Goal: Task Accomplishment & Management: Manage account settings

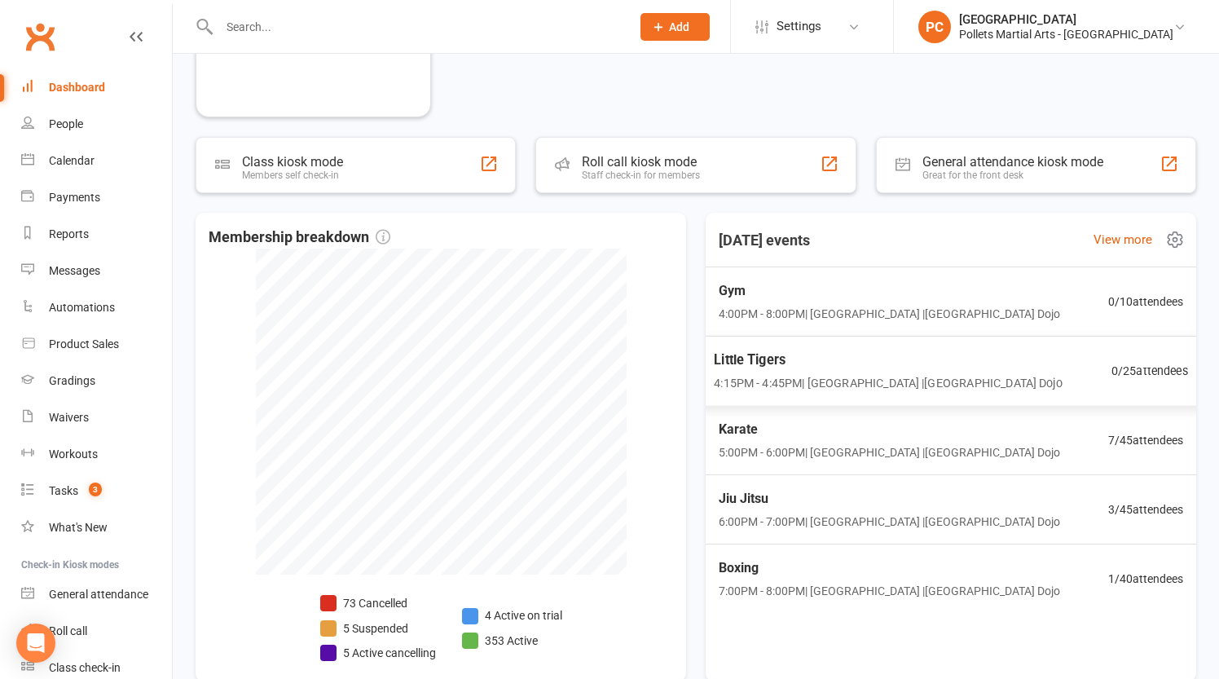
scroll to position [753, 0]
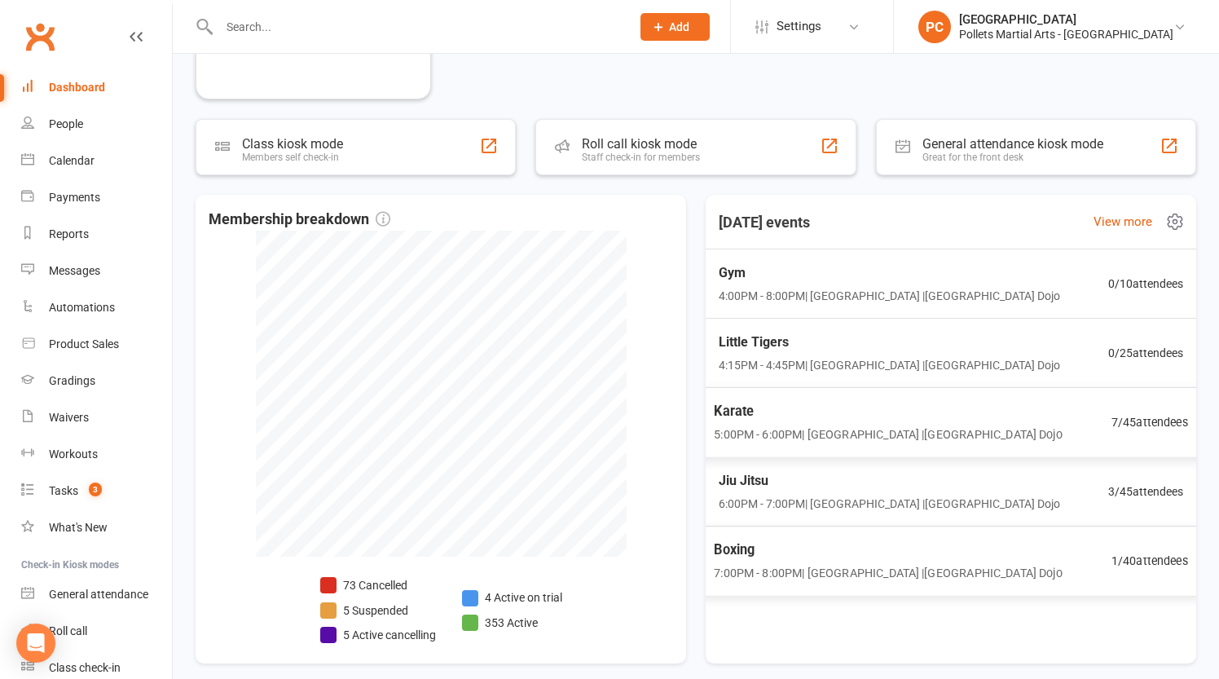
click at [811, 418] on span "Karate" at bounding box center [888, 411] width 348 height 21
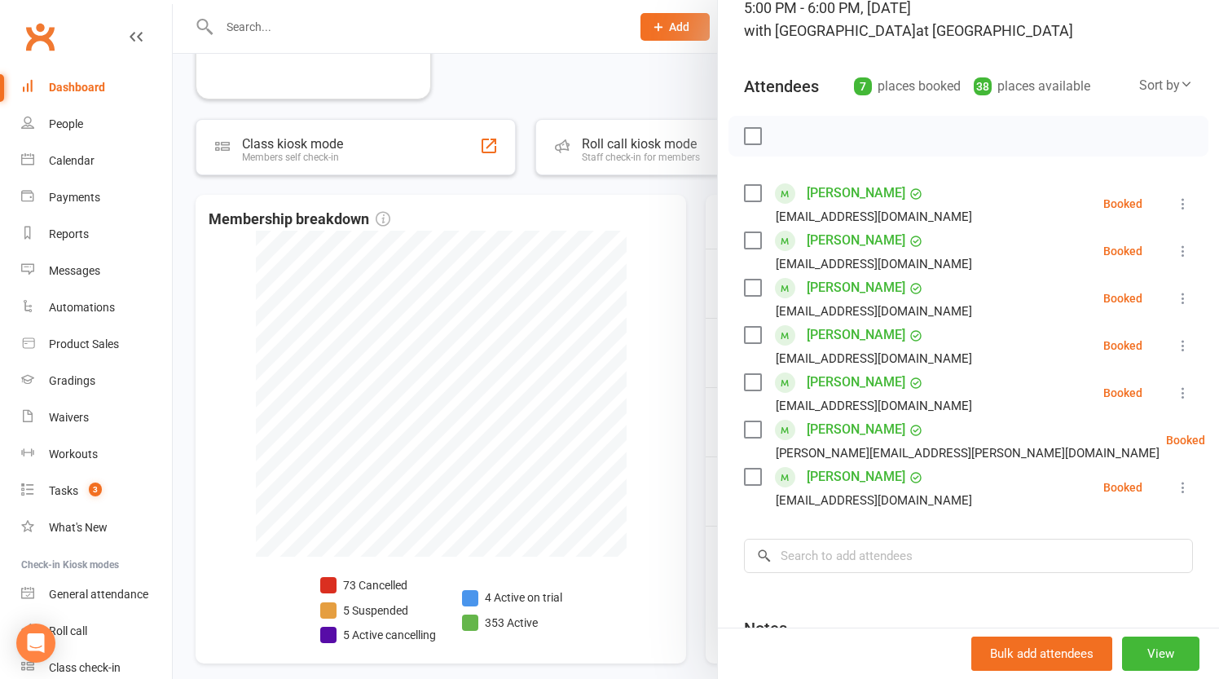
scroll to position [150, 0]
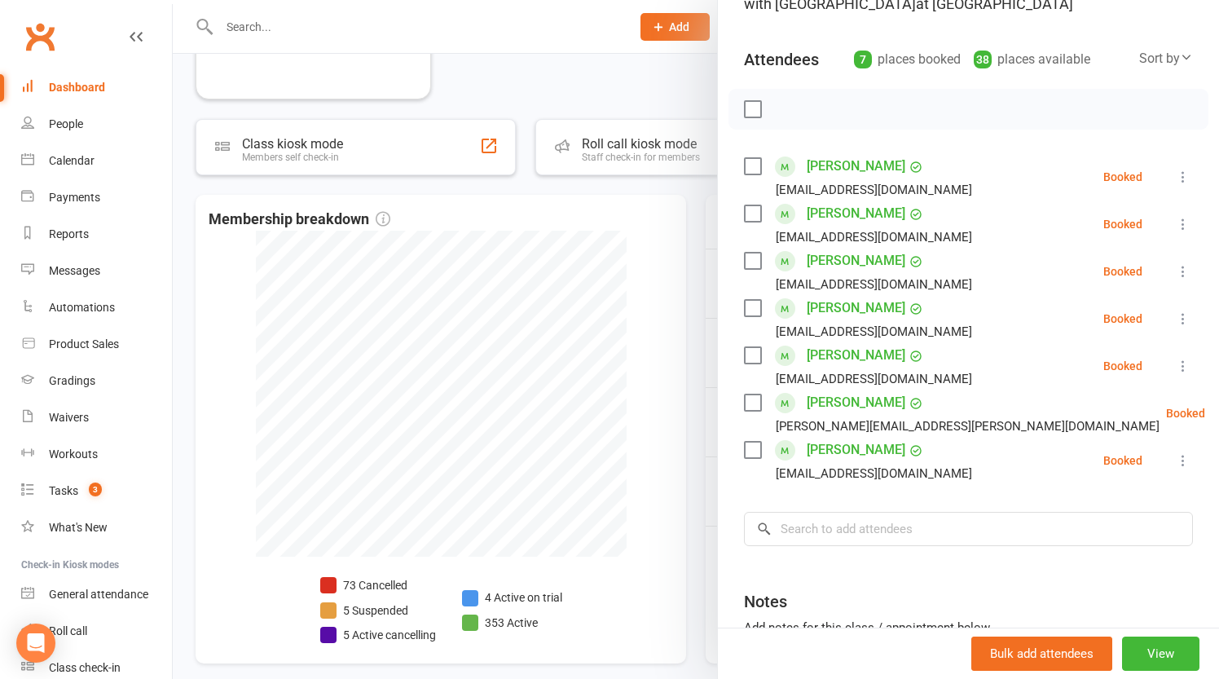
click at [843, 305] on link "[PERSON_NAME]" at bounding box center [855, 308] width 99 height 26
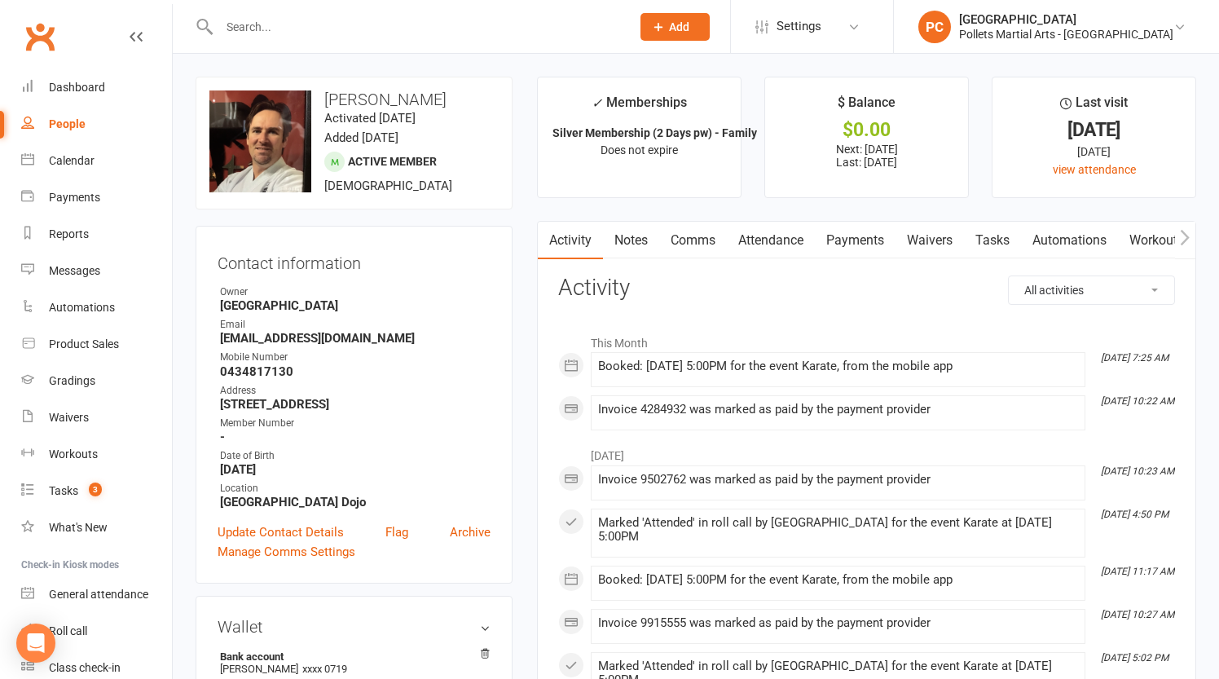
click at [863, 243] on link "Payments" at bounding box center [855, 240] width 81 height 37
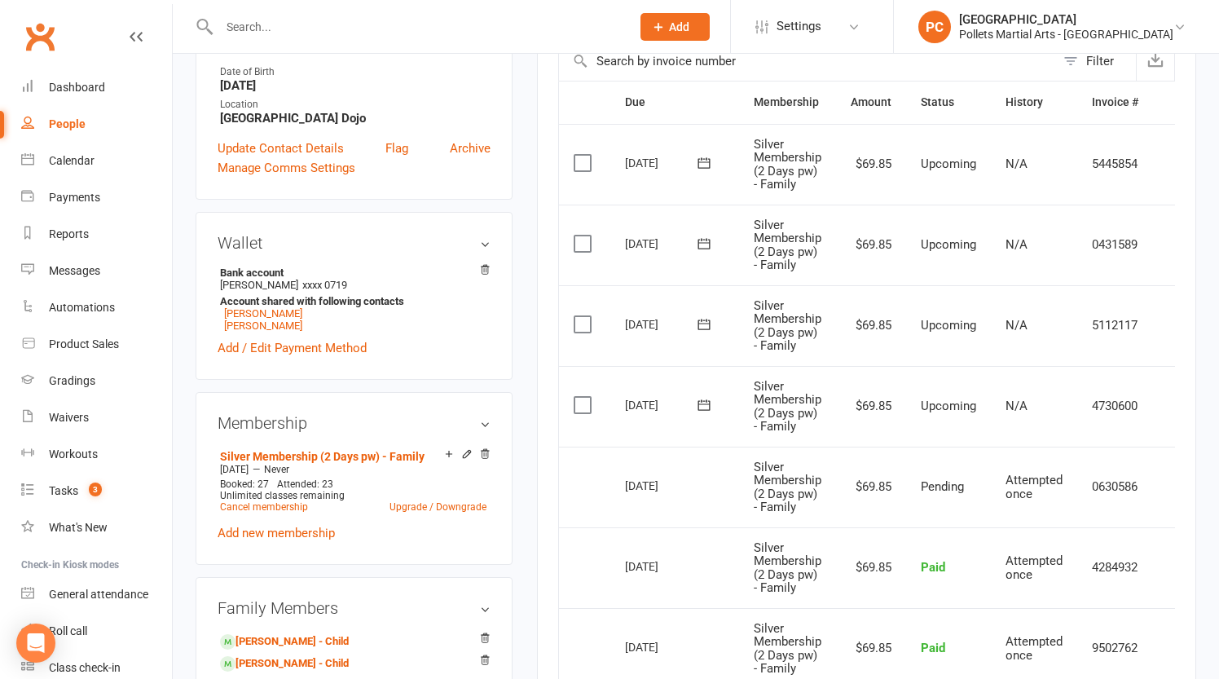
scroll to position [361, 0]
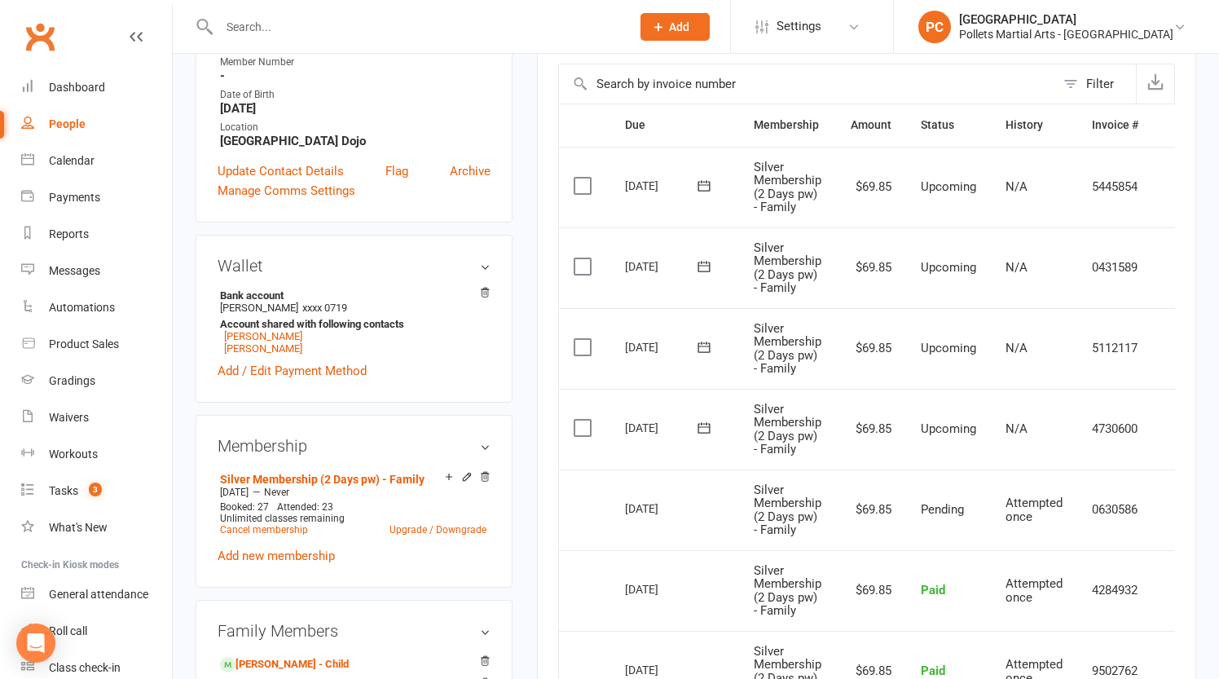
click at [244, 29] on input "text" at bounding box center [416, 26] width 405 height 23
type input "a"
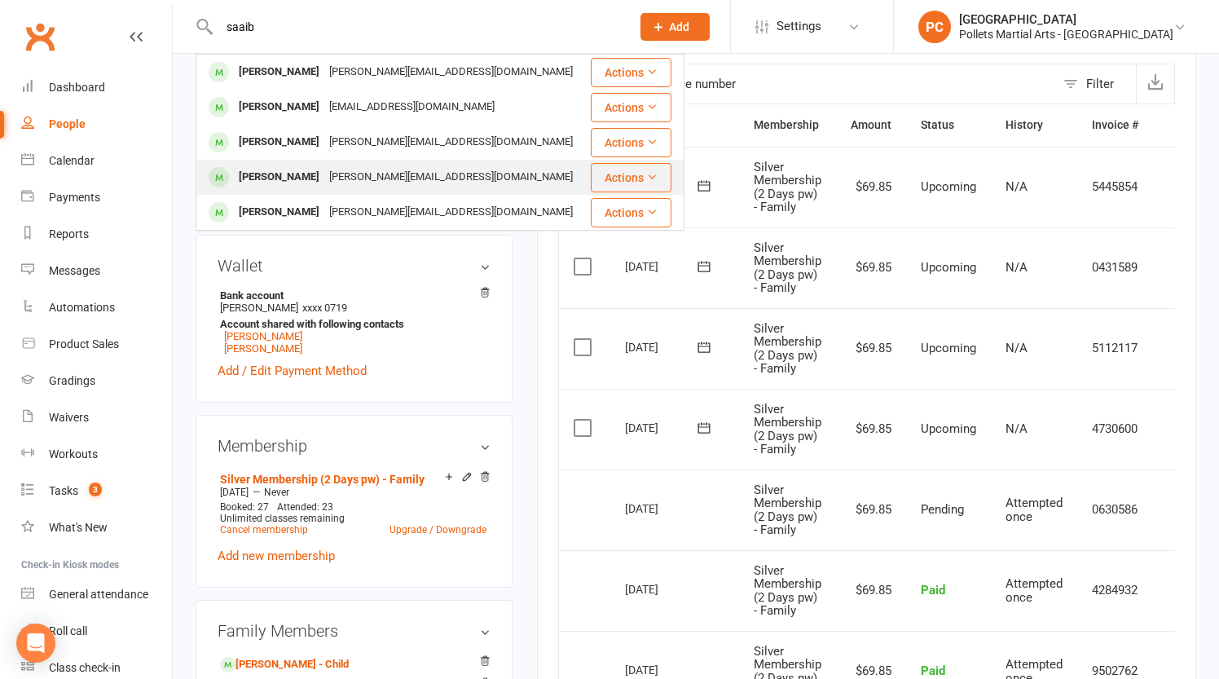
type input "saaib"
click at [262, 164] on div "[PERSON_NAME] Saaib [EMAIL_ADDRESS][DOMAIN_NAME]" at bounding box center [392, 176] width 391 height 33
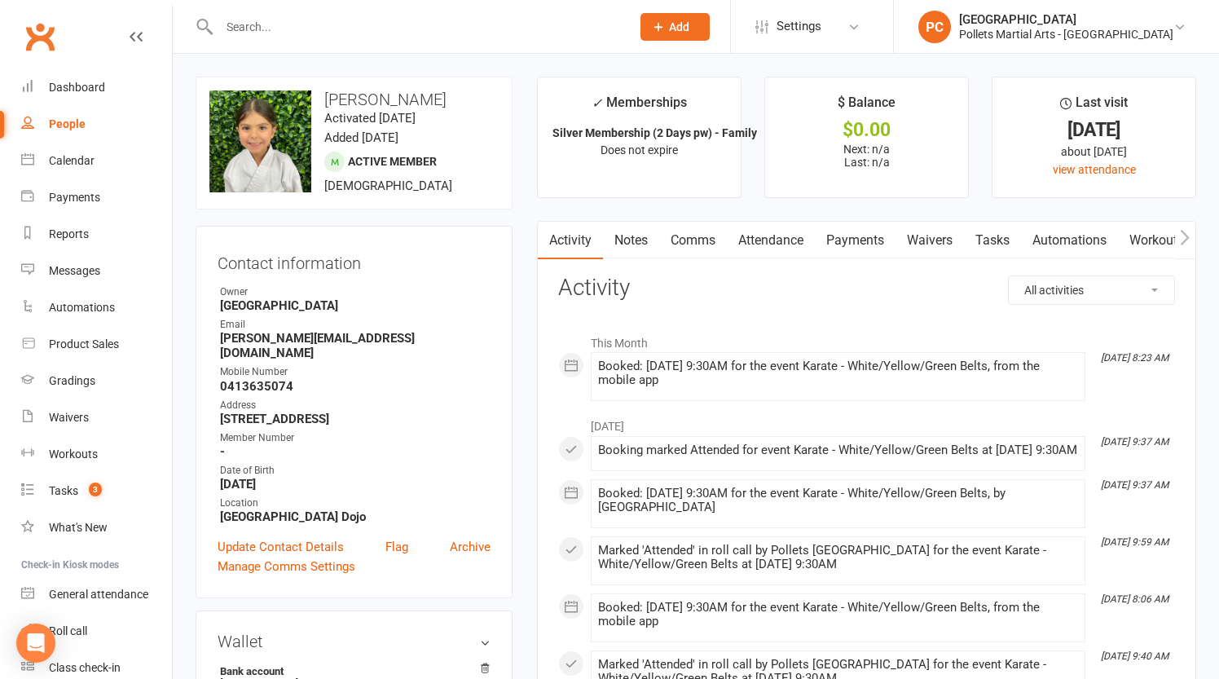
click at [855, 235] on link "Payments" at bounding box center [855, 240] width 81 height 37
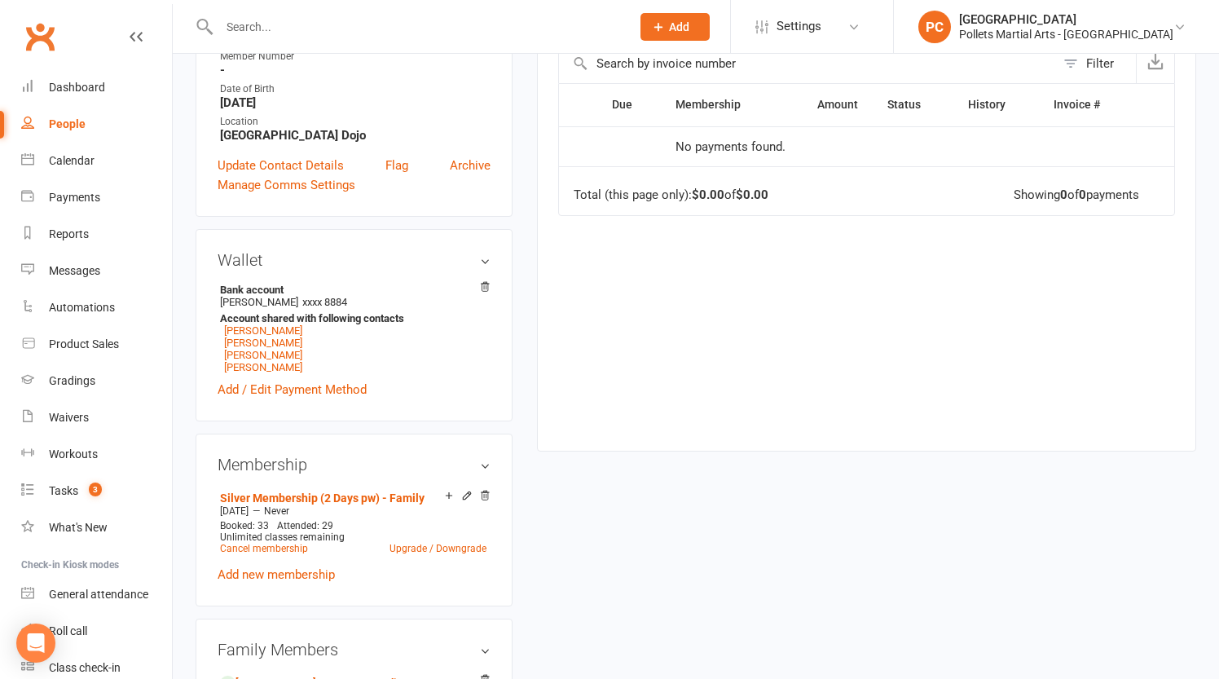
scroll to position [385, 0]
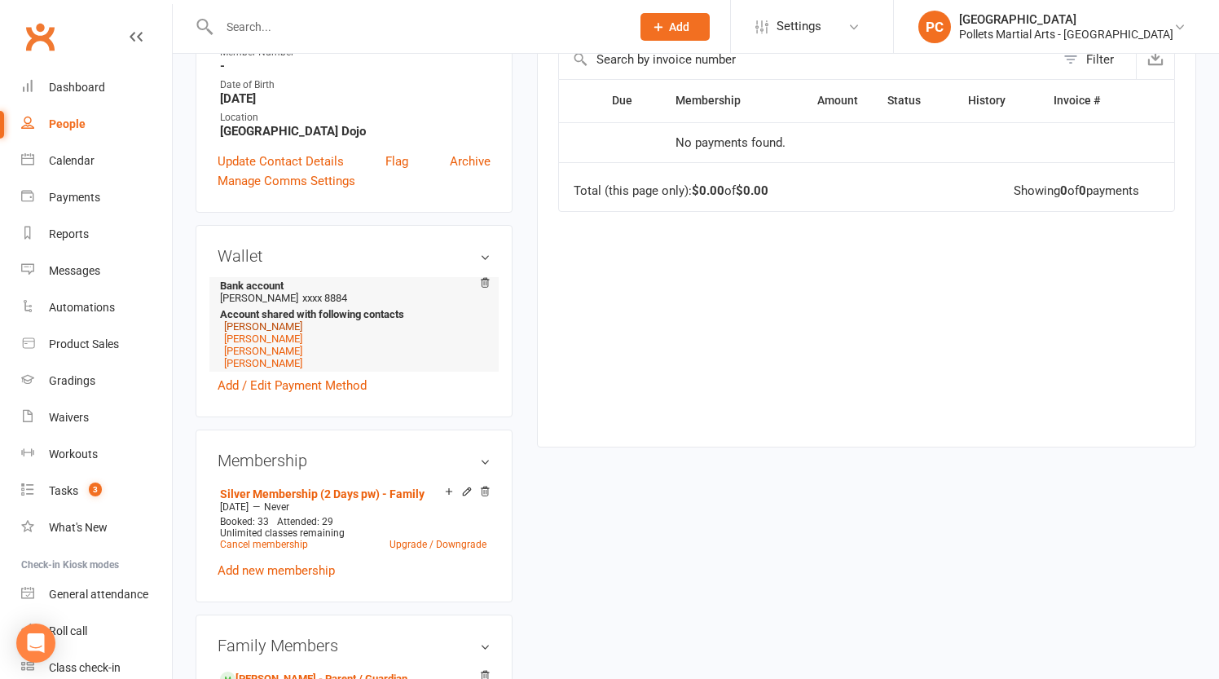
click at [257, 320] on link "[PERSON_NAME]" at bounding box center [263, 326] width 78 height 12
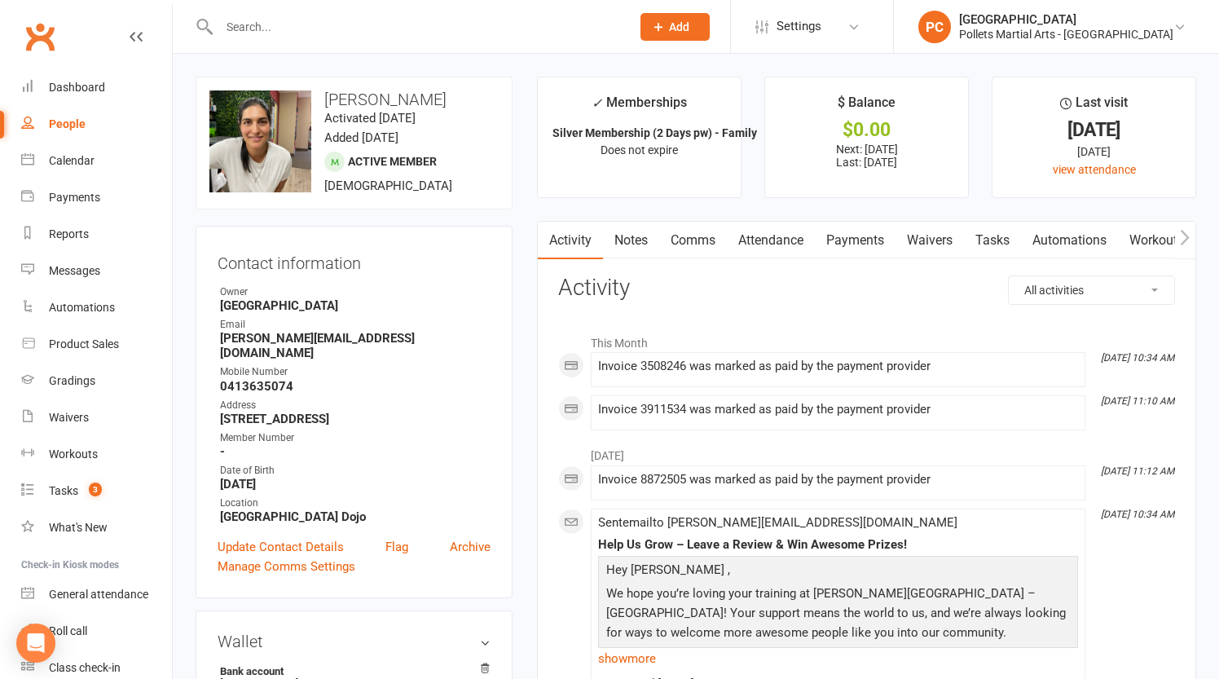
click at [874, 243] on link "Payments" at bounding box center [855, 240] width 81 height 37
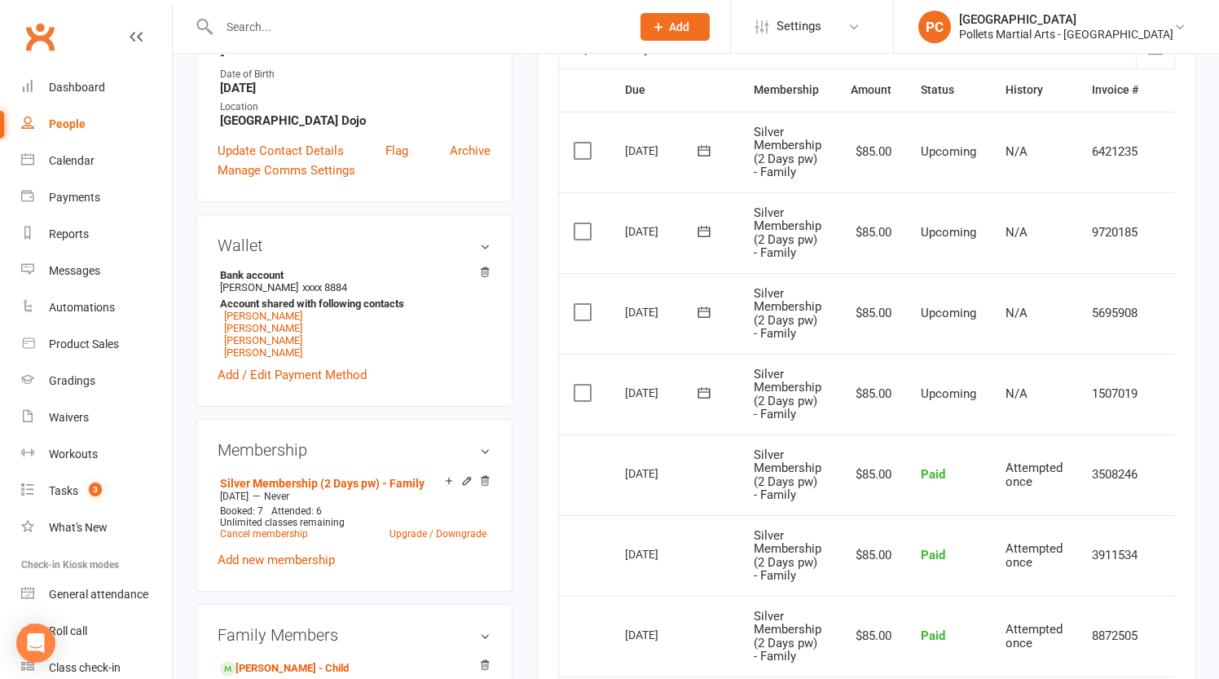
scroll to position [0, 30]
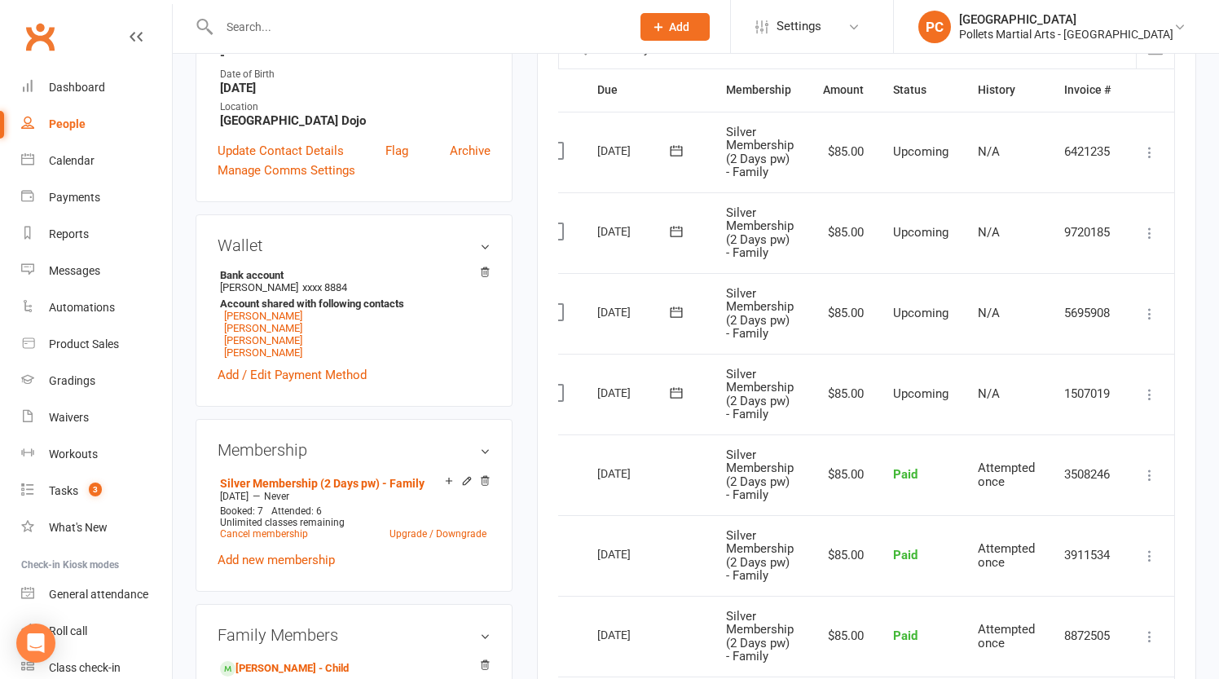
click at [1144, 392] on icon at bounding box center [1149, 394] width 16 height 16
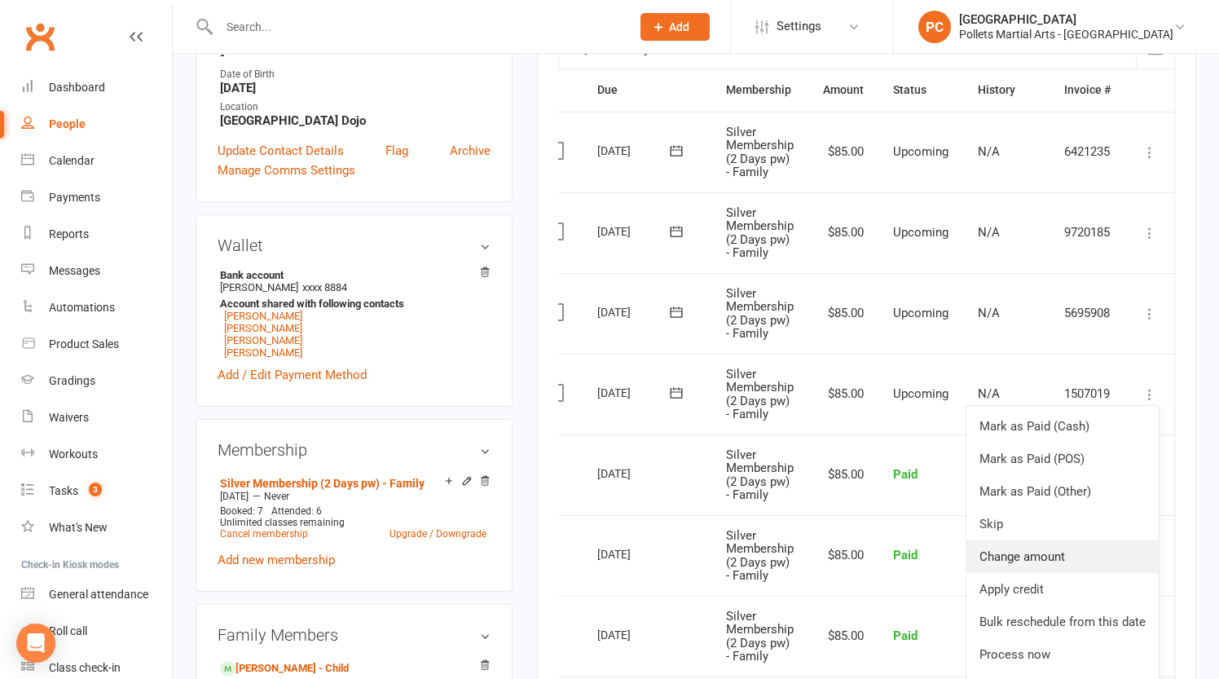
click at [1052, 560] on link "Change amount" at bounding box center [1062, 556] width 192 height 33
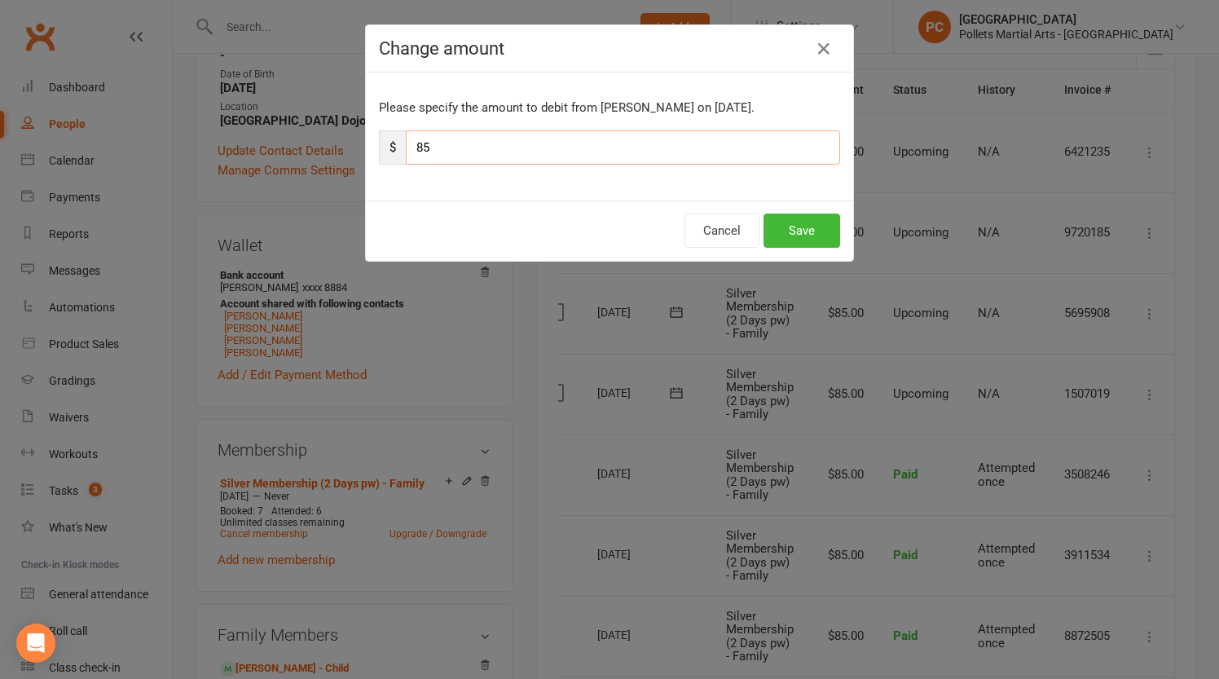
drag, startPoint x: 429, startPoint y: 149, endPoint x: 416, endPoint y: 149, distance: 13.0
click at [416, 149] on input "85" at bounding box center [623, 147] width 434 height 34
type input "30"
click at [798, 224] on button "Save" at bounding box center [801, 230] width 77 height 34
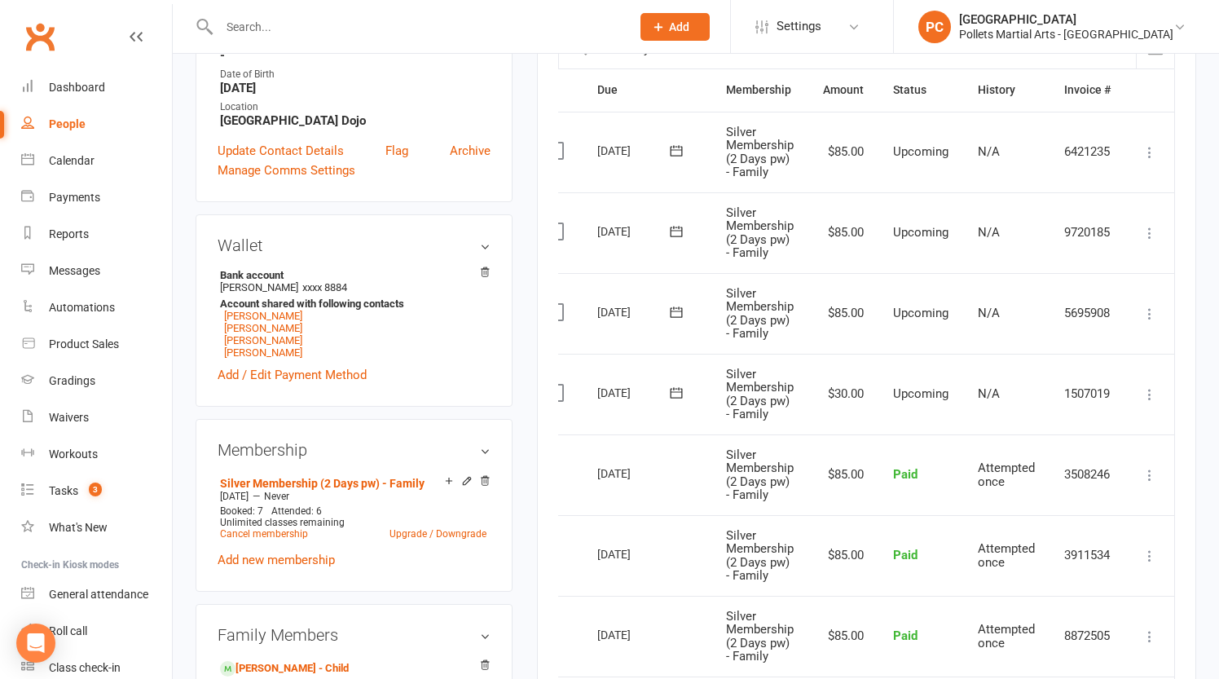
click at [1155, 314] on icon at bounding box center [1149, 313] width 16 height 16
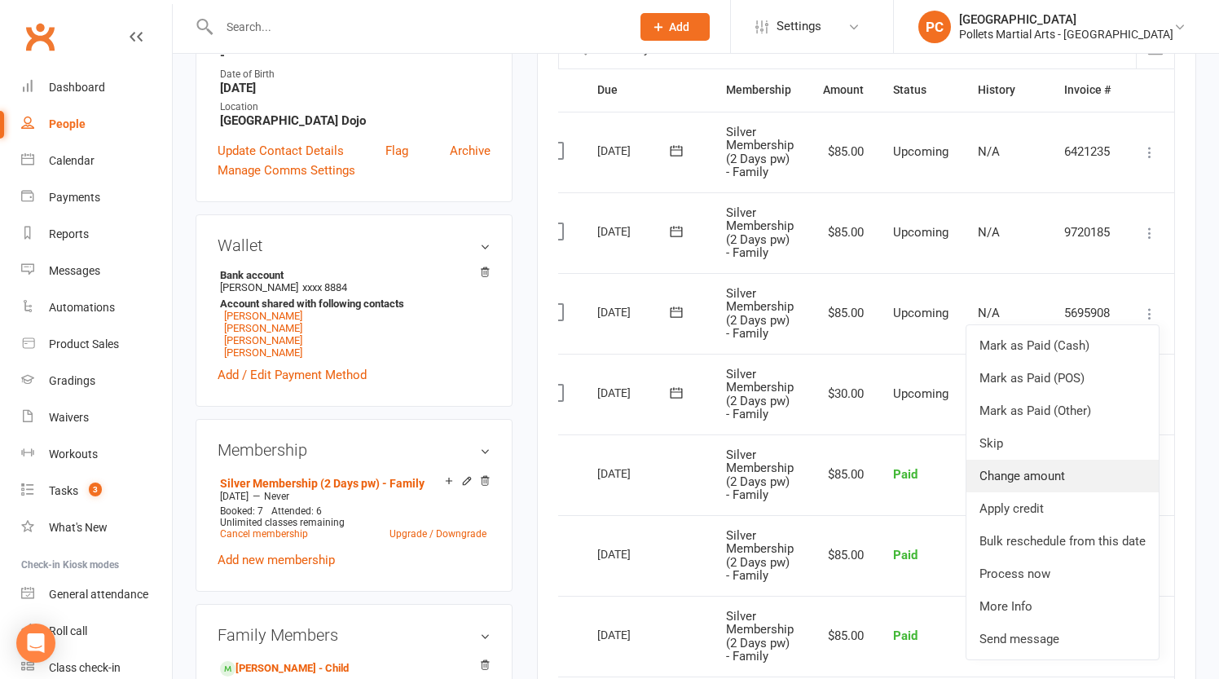
click at [1052, 478] on link "Change amount" at bounding box center [1062, 475] width 192 height 33
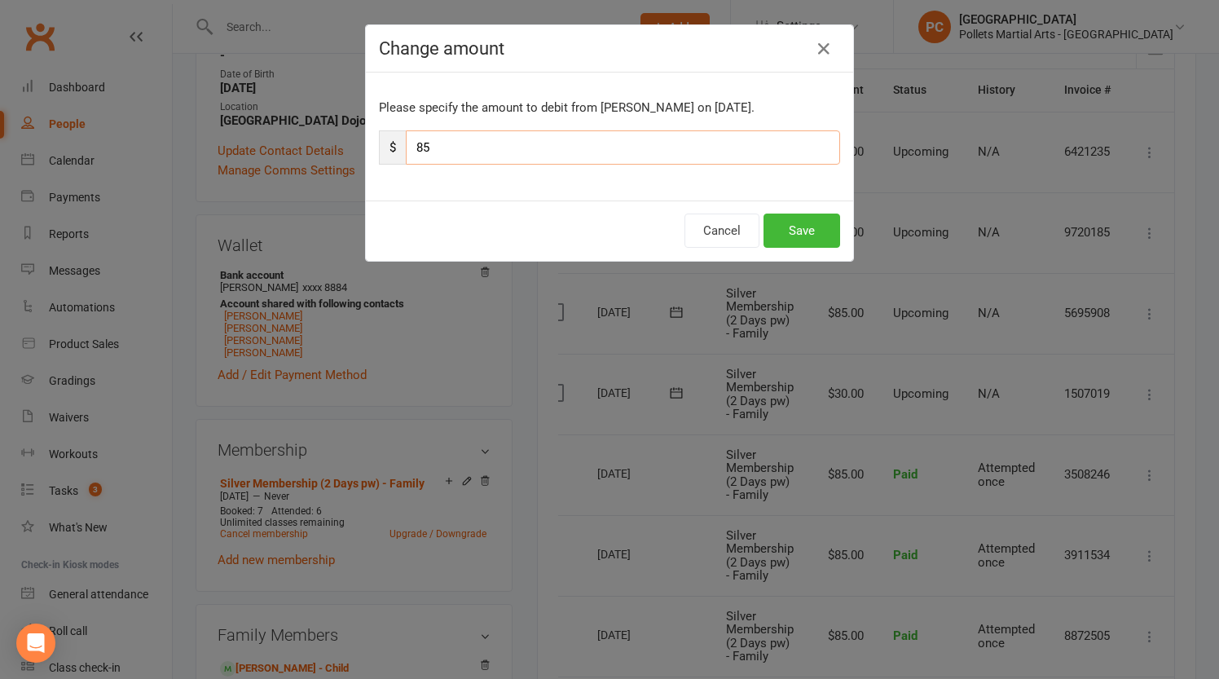
click at [418, 144] on input "85" at bounding box center [623, 147] width 434 height 34
type input "30"
click at [797, 239] on button "Save" at bounding box center [801, 230] width 77 height 34
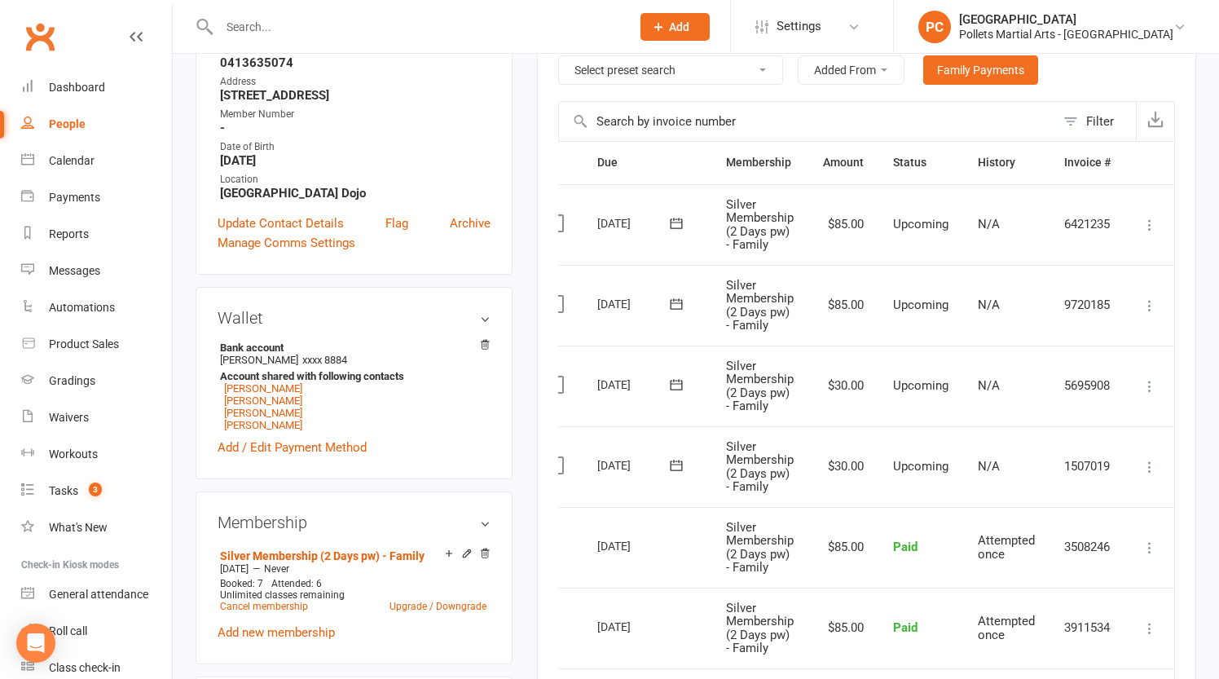
scroll to position [317, 0]
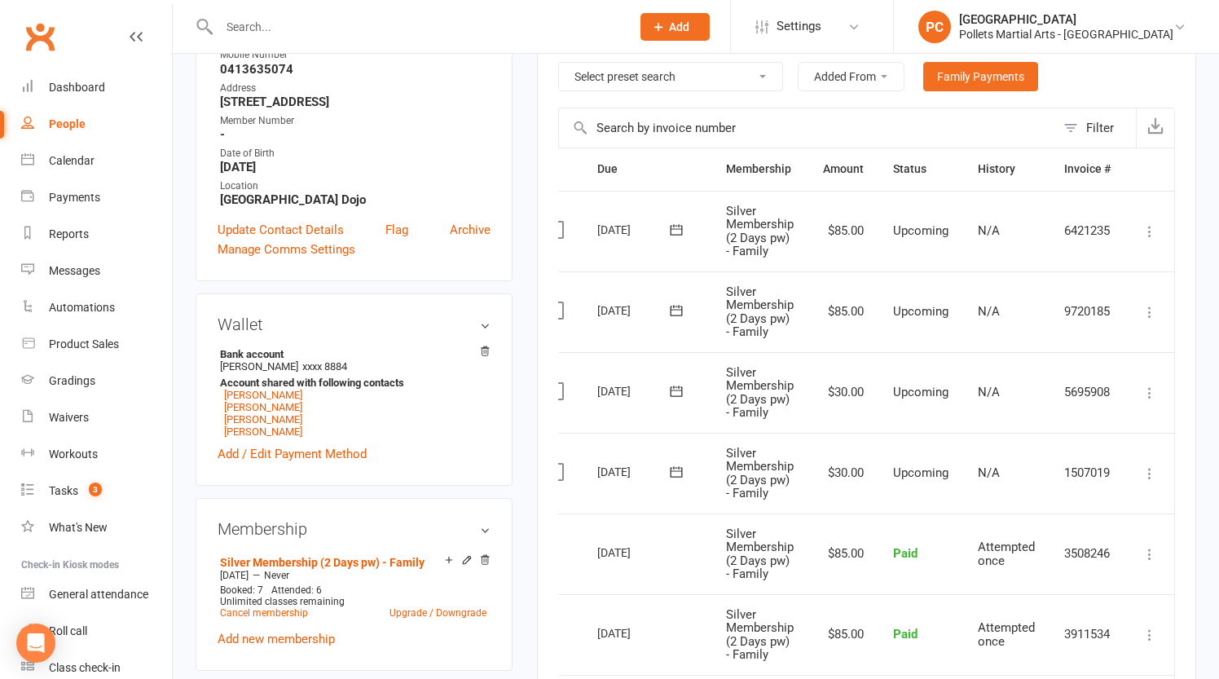
click at [1146, 313] on icon at bounding box center [1149, 312] width 16 height 16
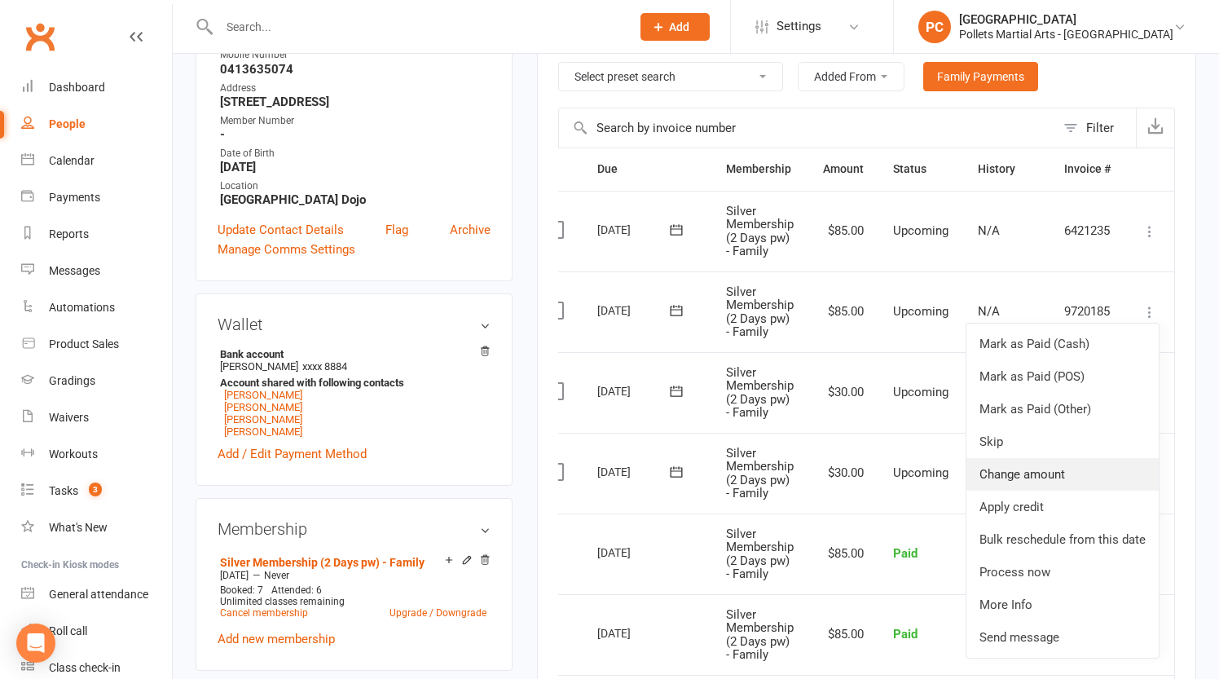
click at [1032, 468] on link "Change amount" at bounding box center [1062, 474] width 192 height 33
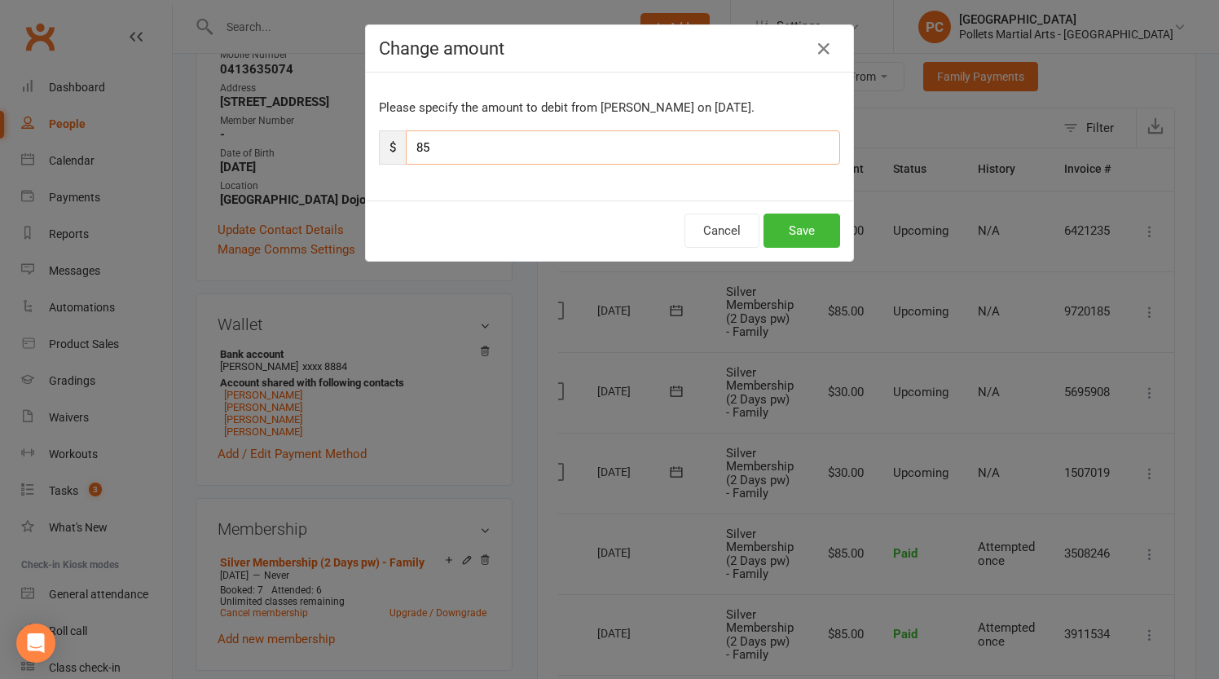
drag, startPoint x: 434, startPoint y: 144, endPoint x: 421, endPoint y: 143, distance: 13.1
click at [421, 143] on input "85" at bounding box center [623, 147] width 434 height 34
type input "8"
type input "30"
click at [790, 236] on button "Save" at bounding box center [801, 230] width 77 height 34
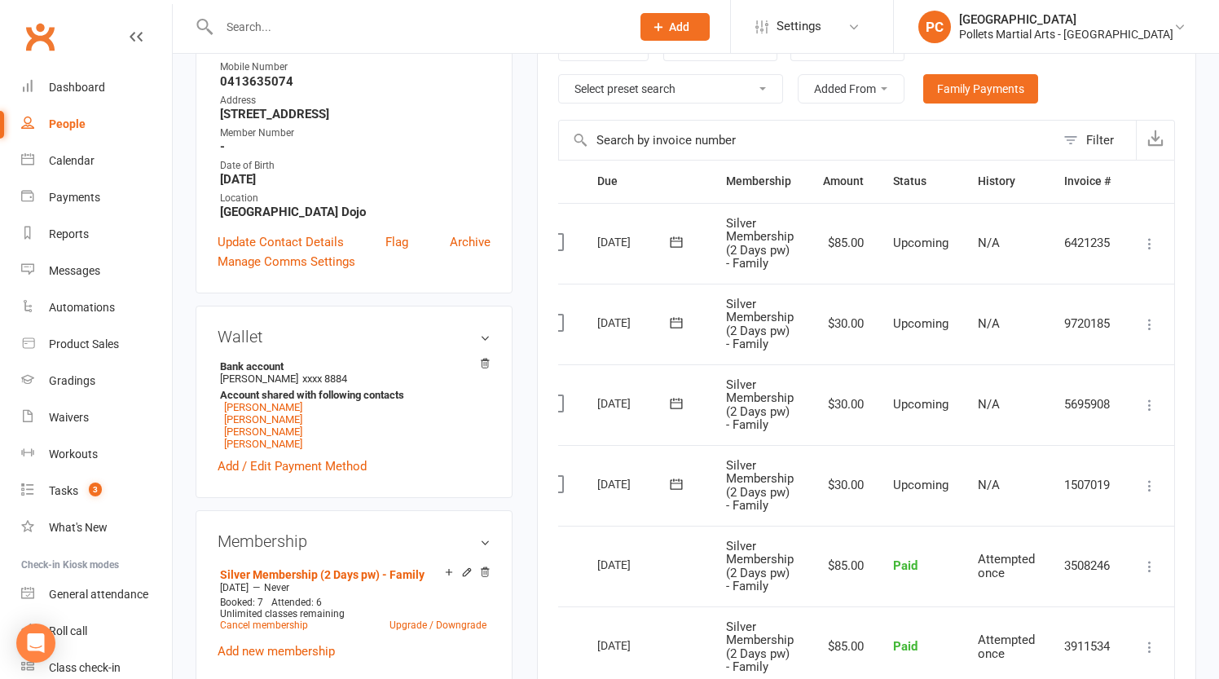
scroll to position [301, 0]
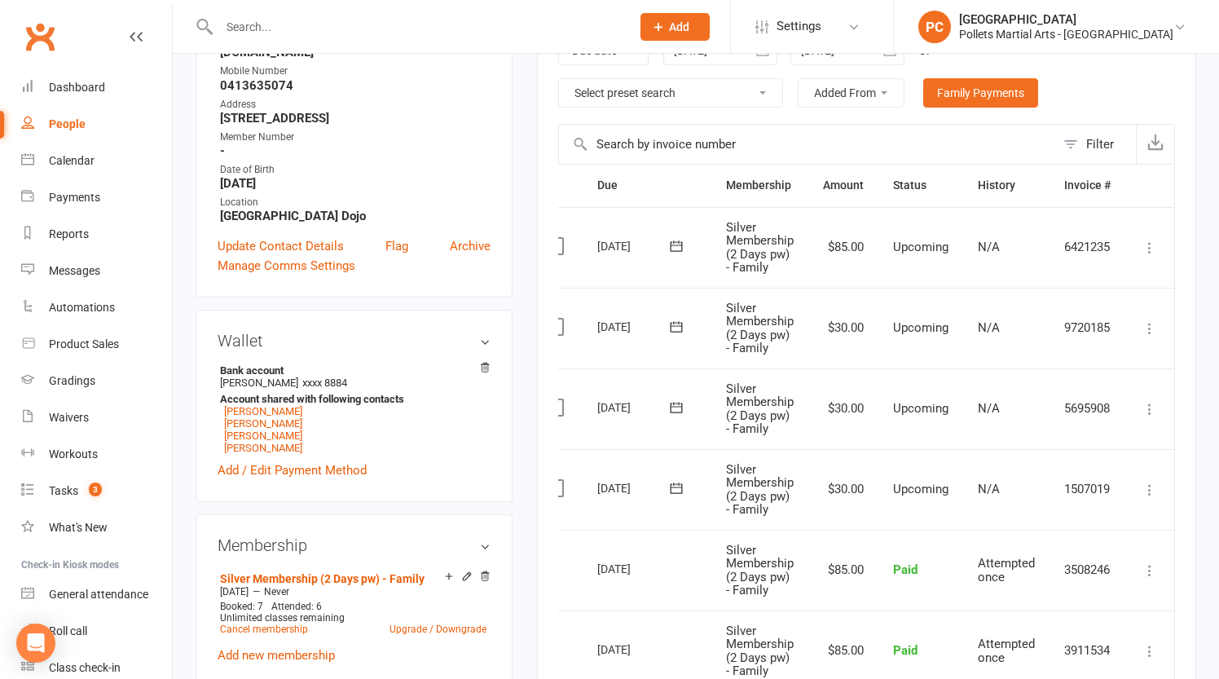
click at [1149, 246] on icon at bounding box center [1149, 247] width 16 height 16
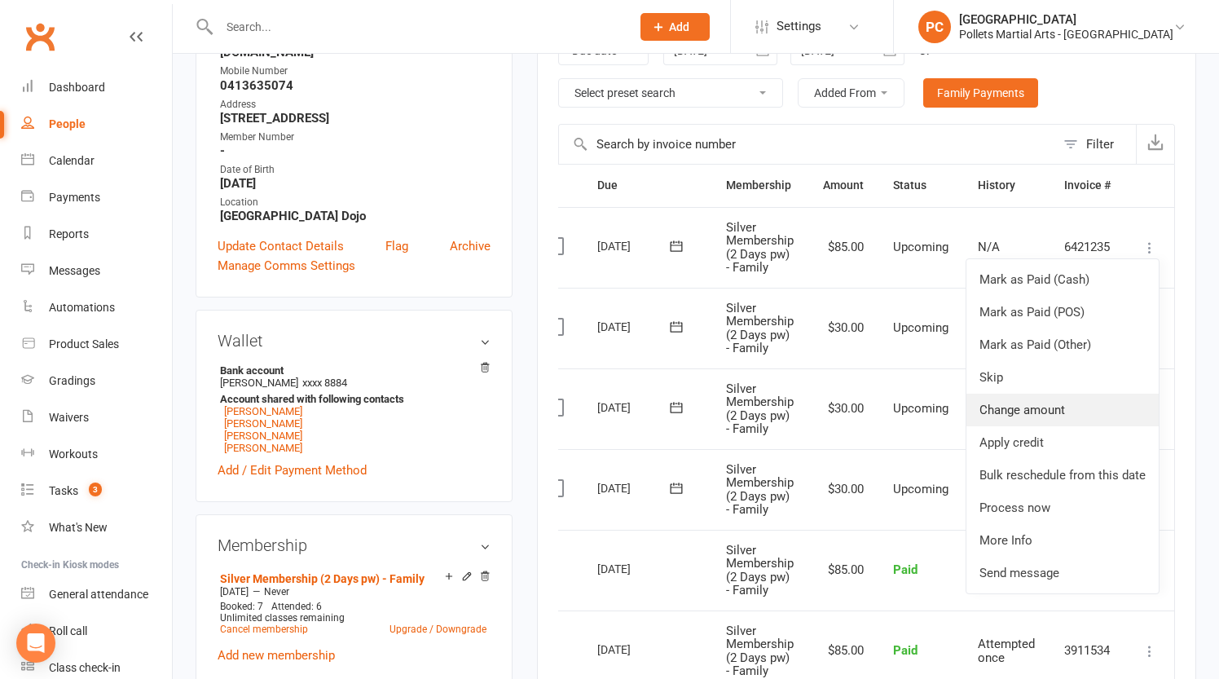
click at [1068, 403] on link "Change amount" at bounding box center [1062, 409] width 192 height 33
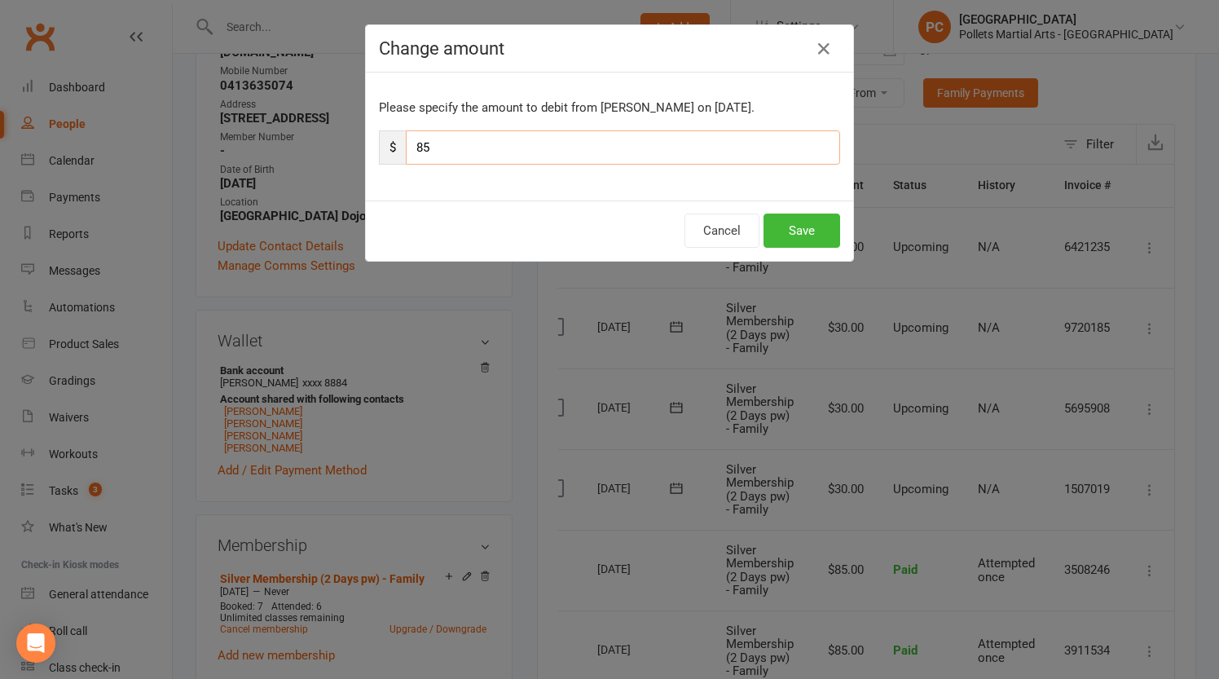
drag, startPoint x: 429, startPoint y: 147, endPoint x: 402, endPoint y: 147, distance: 26.9
click at [402, 147] on div "$ 85" at bounding box center [609, 147] width 461 height 34
type input "30"
click at [801, 235] on button "Save" at bounding box center [801, 230] width 77 height 34
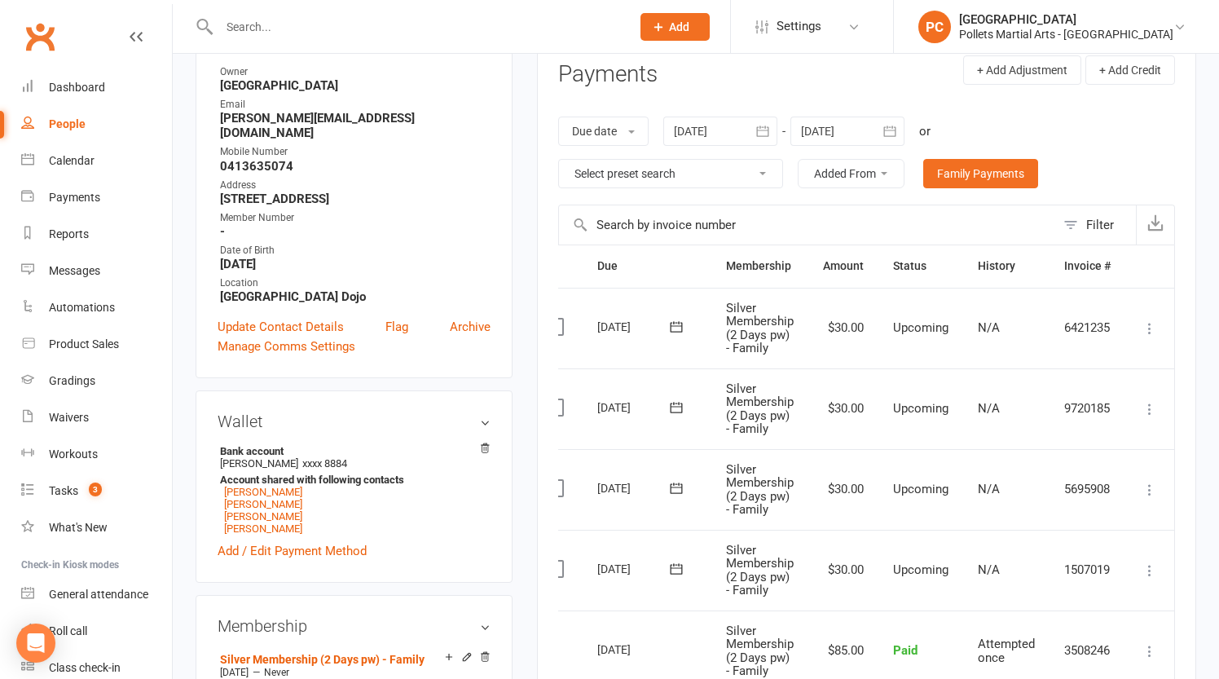
scroll to position [219, 0]
click at [890, 126] on icon "button" at bounding box center [889, 131] width 12 height 11
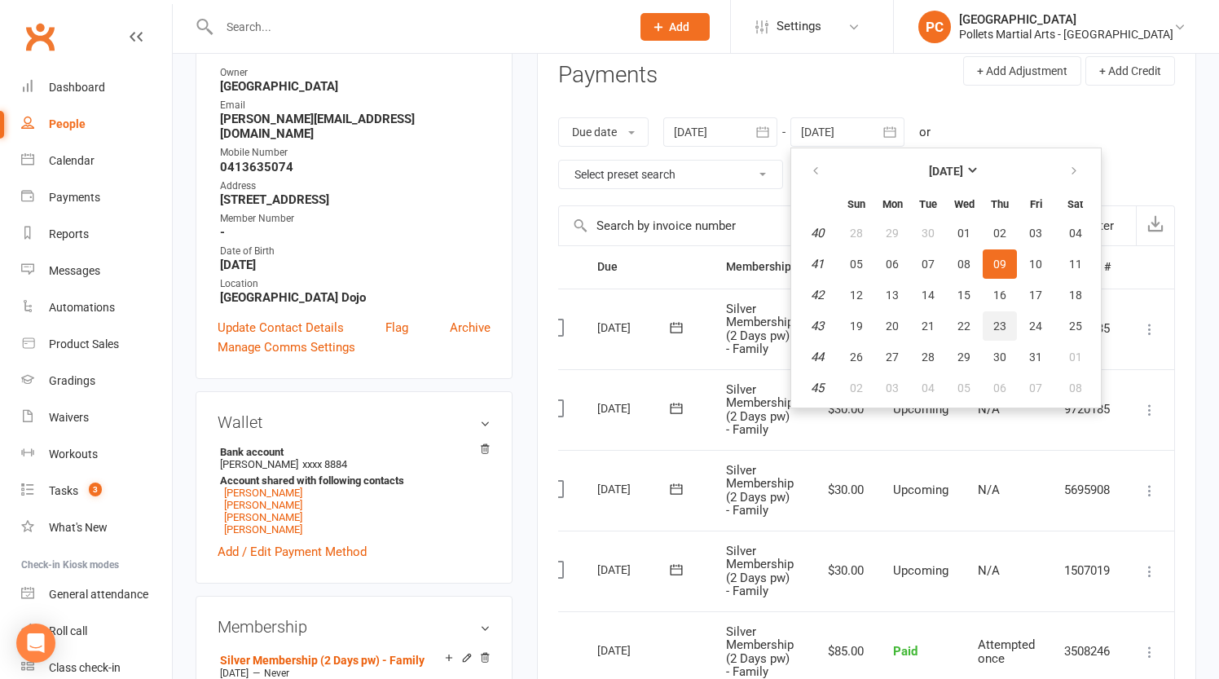
click at [1009, 332] on button "23" at bounding box center [999, 325] width 34 height 29
type input "[DATE]"
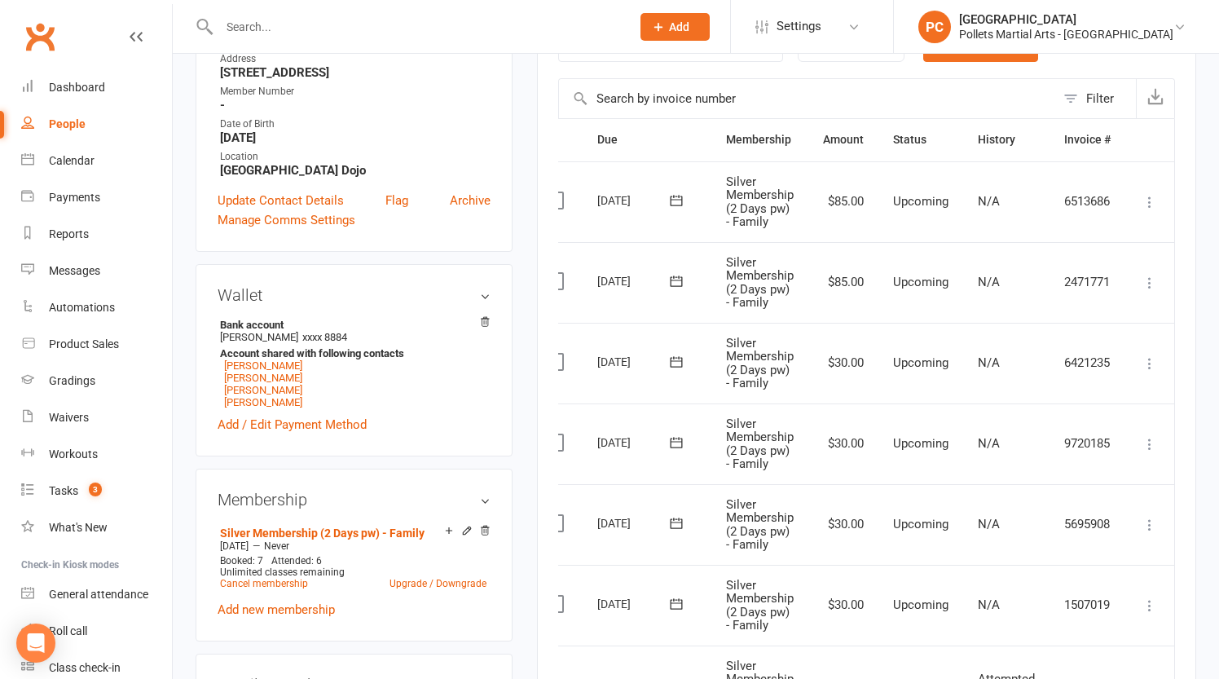
scroll to position [347, 0]
click at [1144, 282] on icon at bounding box center [1149, 282] width 16 height 16
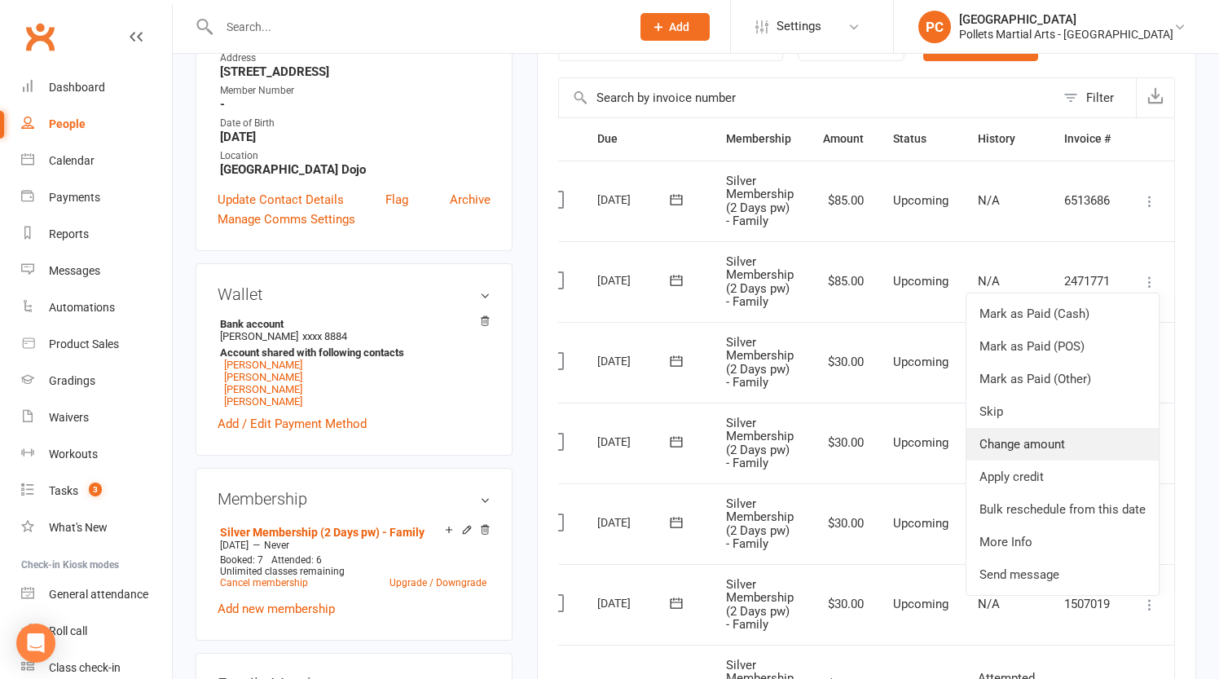
click at [1043, 450] on link "Change amount" at bounding box center [1062, 444] width 192 height 33
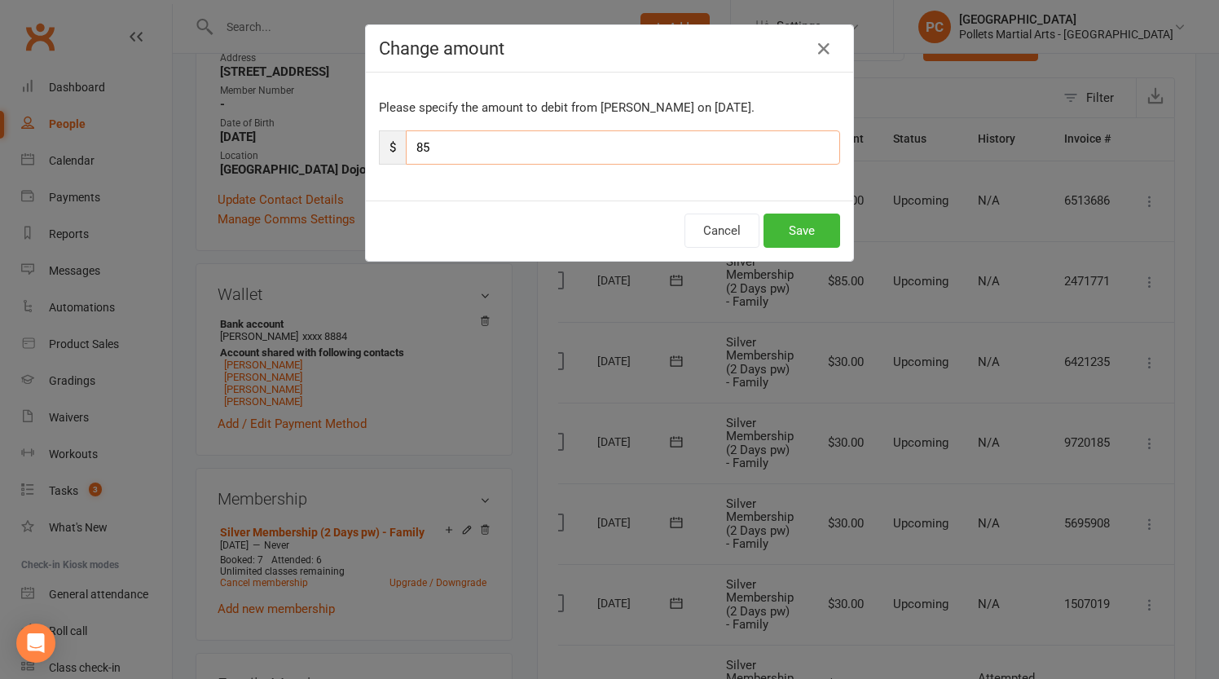
drag, startPoint x: 435, startPoint y: 149, endPoint x: 373, endPoint y: 150, distance: 61.9
click at [374, 150] on div "Please specify the amount to debit from [PERSON_NAME] on [DATE]. $ 85" at bounding box center [609, 136] width 487 height 128
type input "30"
click at [806, 223] on button "Save" at bounding box center [801, 230] width 77 height 34
